Goal: Task Accomplishment & Management: Manage account settings

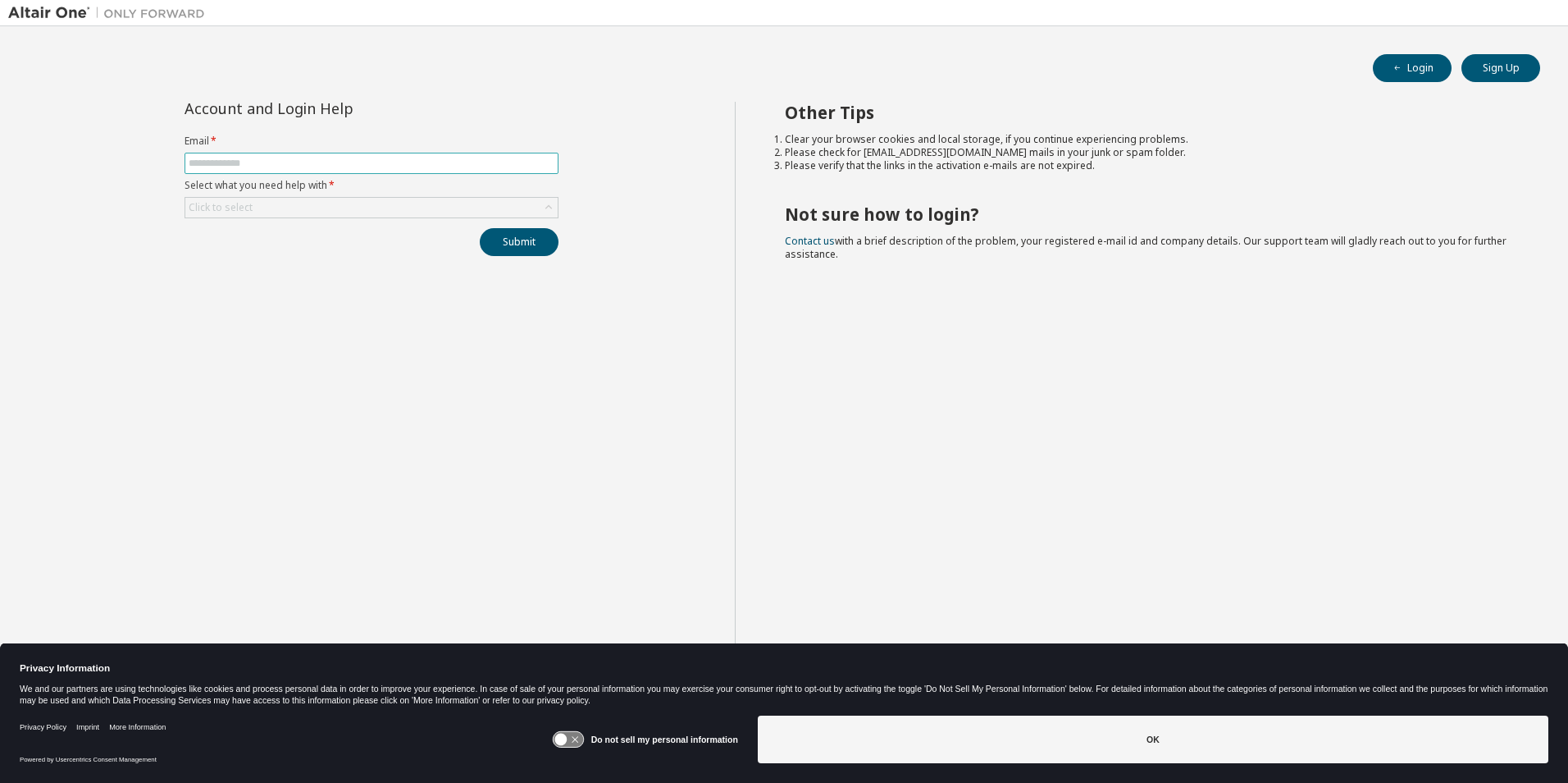
click at [247, 164] on input "text" at bounding box center [371, 163] width 366 height 13
type input "**********"
click at [281, 209] on div "Click to select" at bounding box center [372, 207] width 373 height 20
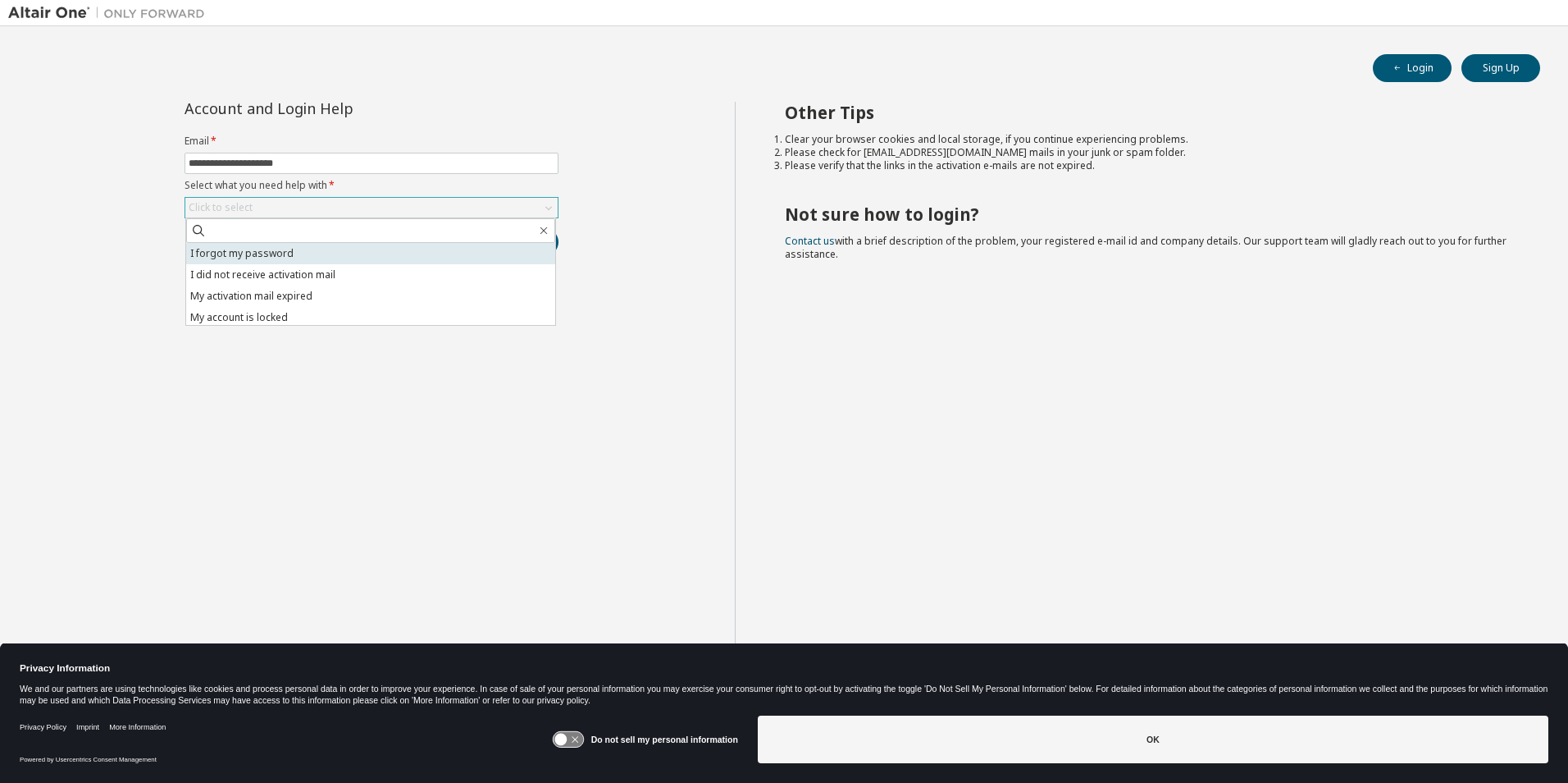
click at [294, 251] on li "I forgot my password" at bounding box center [371, 253] width 369 height 21
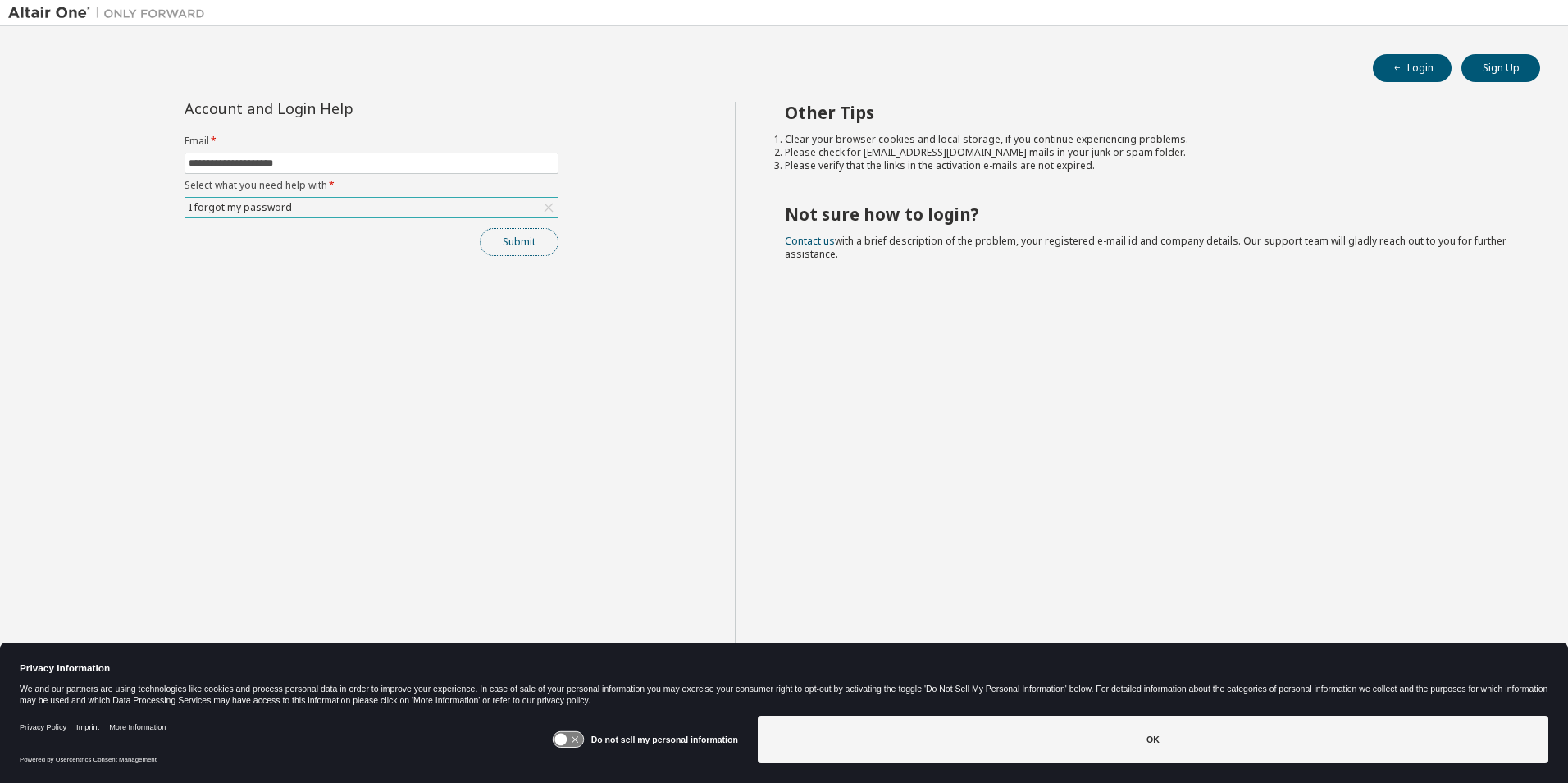
click at [512, 241] on button "Submit" at bounding box center [519, 242] width 78 height 28
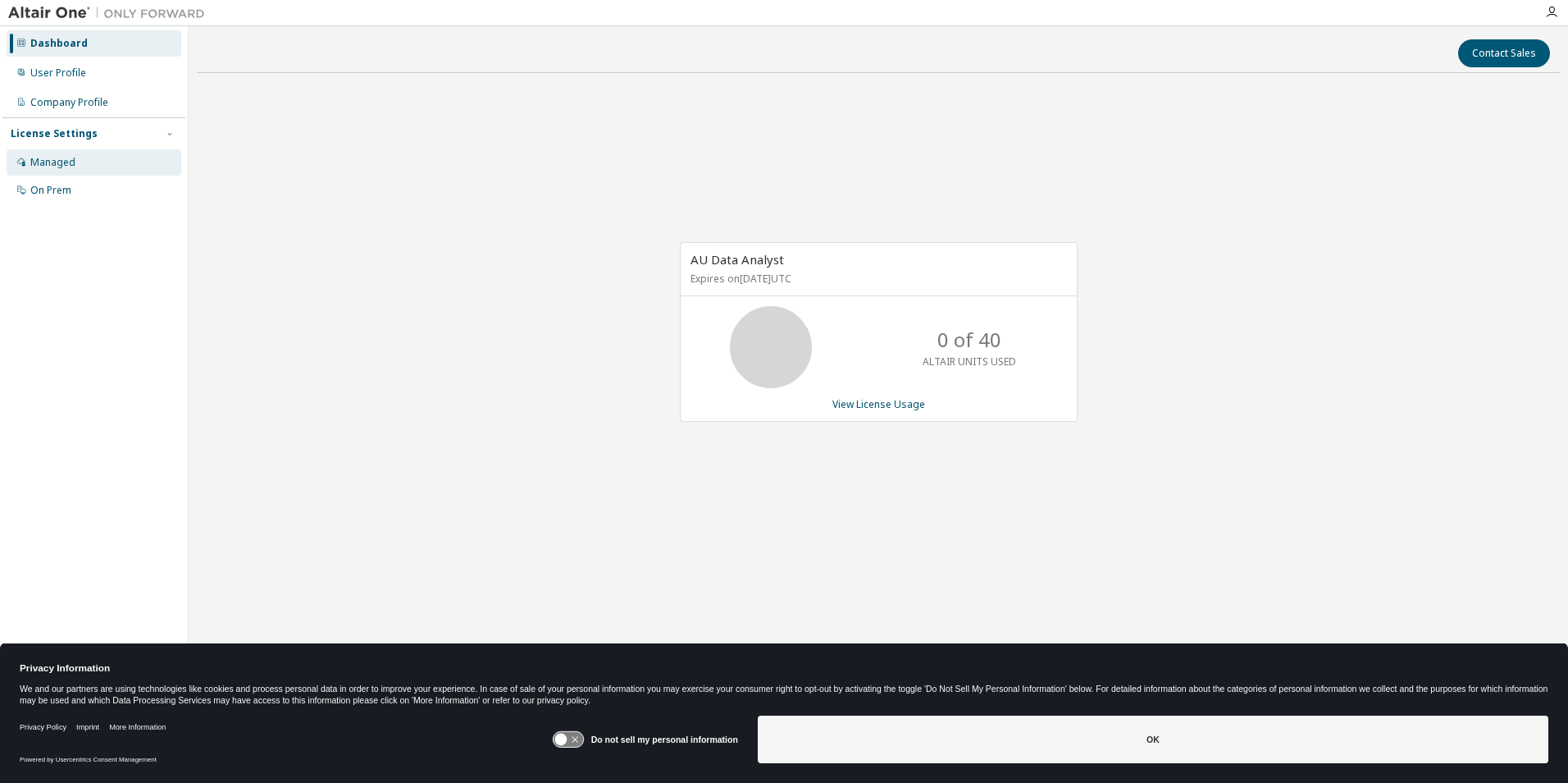
click at [62, 163] on div "Managed" at bounding box center [53, 163] width 45 height 13
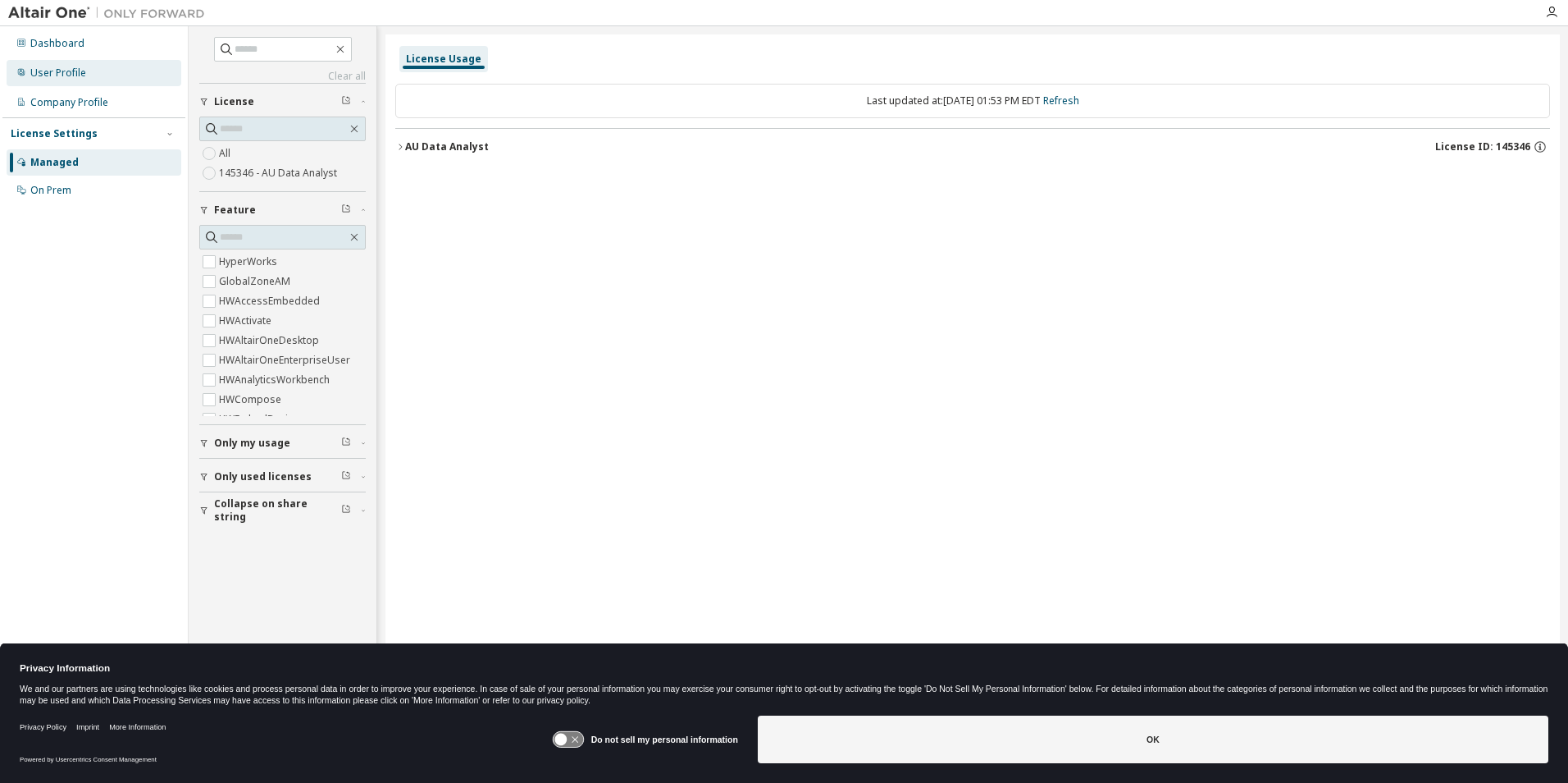
click at [57, 72] on div "User Profile" at bounding box center [58, 74] width 55 height 13
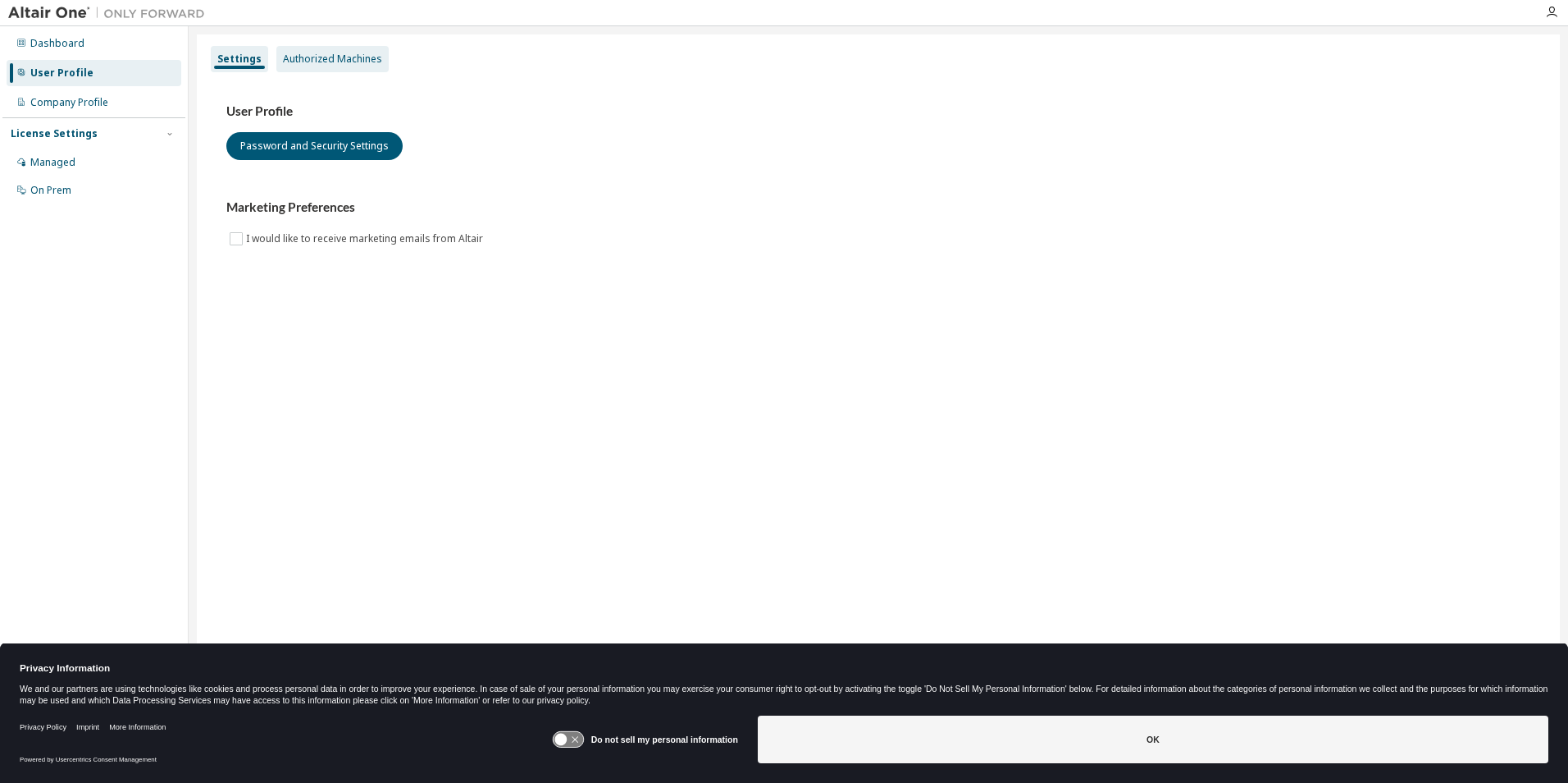
click at [306, 61] on div "Authorized Machines" at bounding box center [333, 59] width 99 height 13
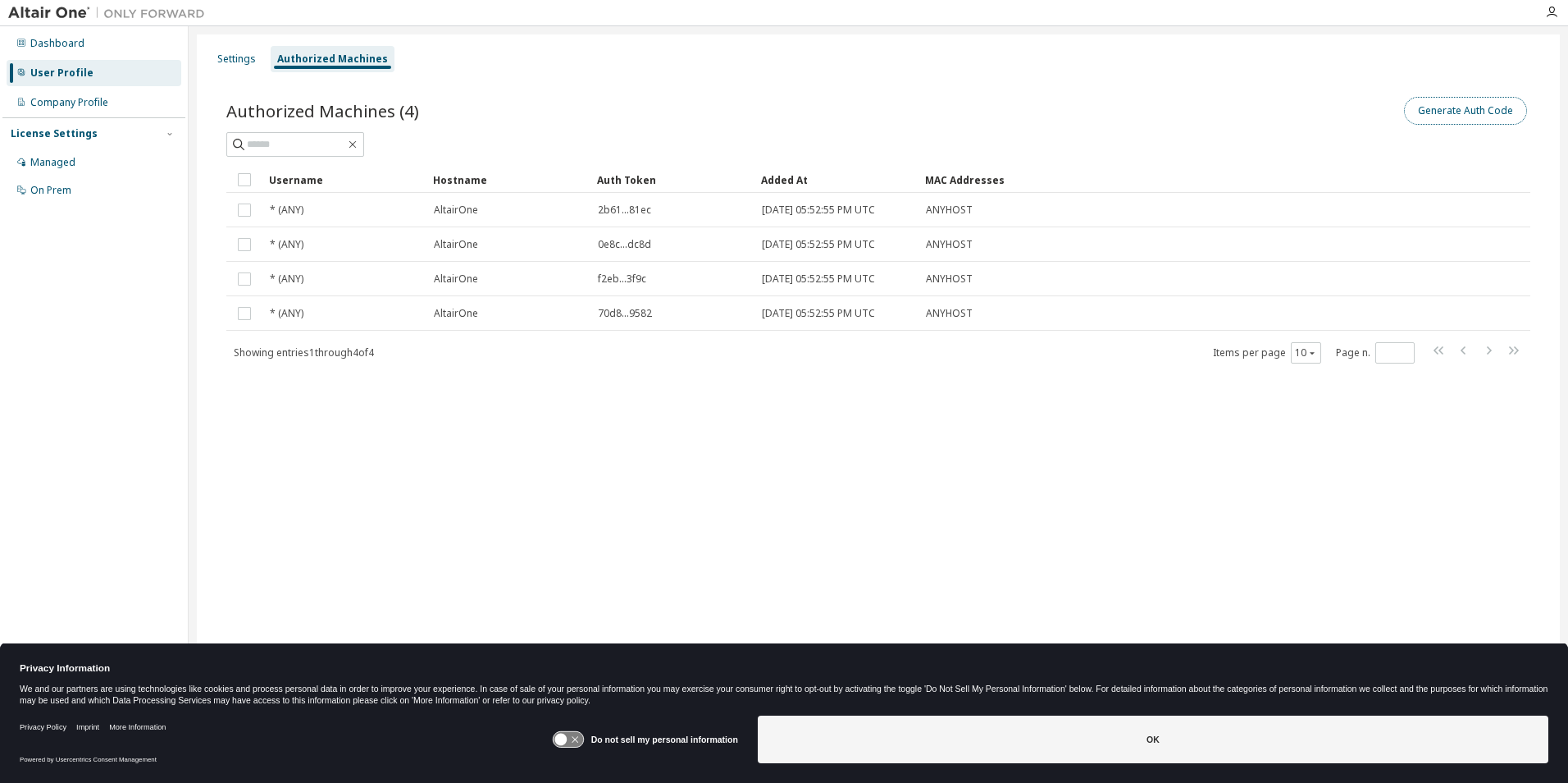
click at [1468, 113] on button "Generate Auth Code" at bounding box center [1466, 110] width 123 height 28
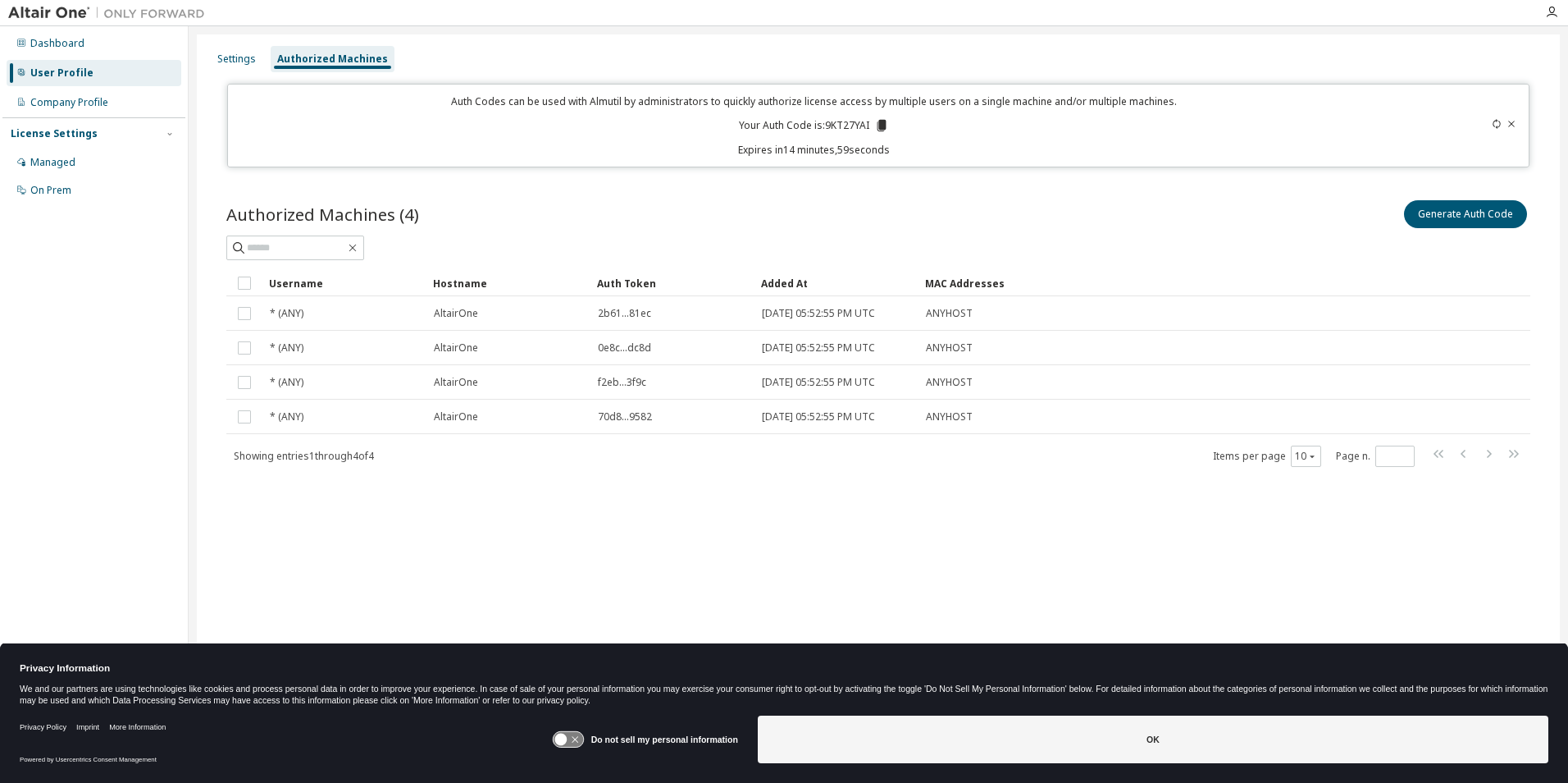
click at [857, 125] on p "Your Auth Code is: 9KT27YAI" at bounding box center [813, 125] width 150 height 14
copy p "9KT27YAI"
click at [885, 129] on icon at bounding box center [882, 125] width 9 height 11
